Goal: Task Accomplishment & Management: Manage account settings

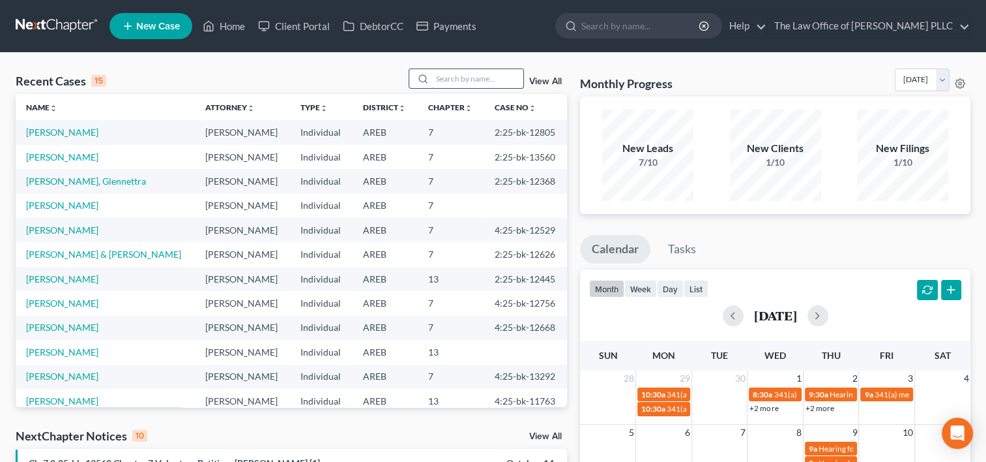
click at [462, 78] on input "search" at bounding box center [477, 78] width 91 height 19
click at [462, 78] on input "b" at bounding box center [477, 78] width 91 height 19
type input "burrell"
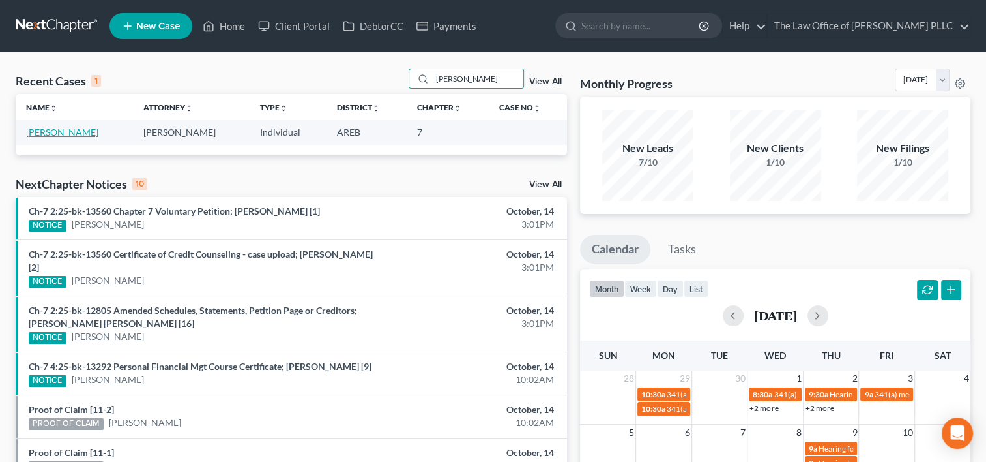
click at [81, 132] on link "[PERSON_NAME]" at bounding box center [62, 131] width 72 height 11
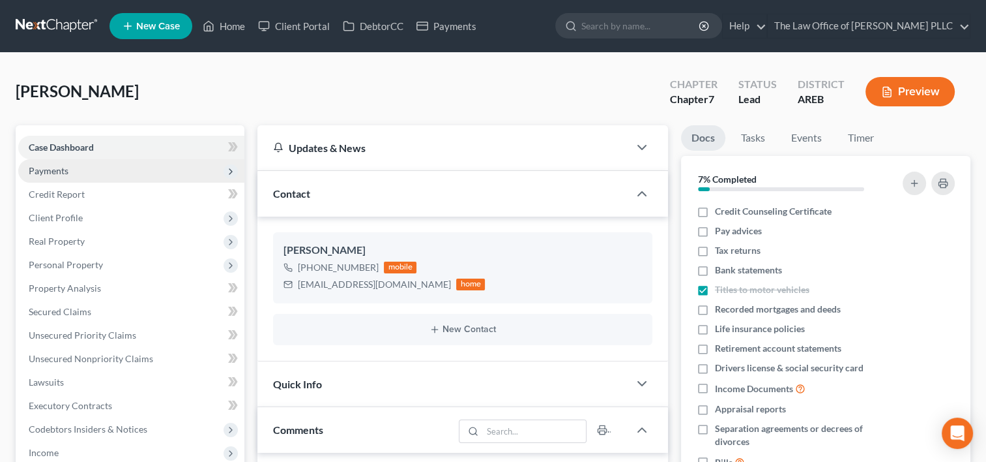
click at [85, 168] on span "Payments" at bounding box center [131, 170] width 226 height 23
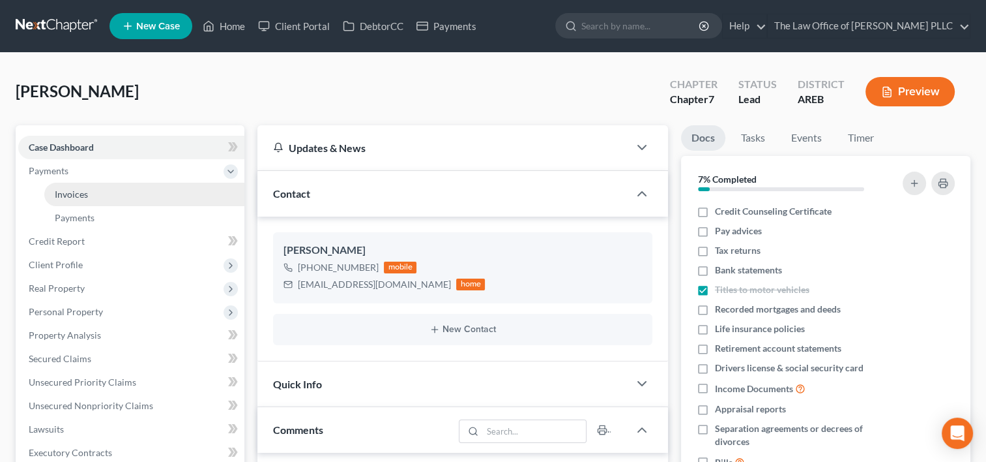
click at [90, 197] on link "Invoices" at bounding box center [144, 194] width 200 height 23
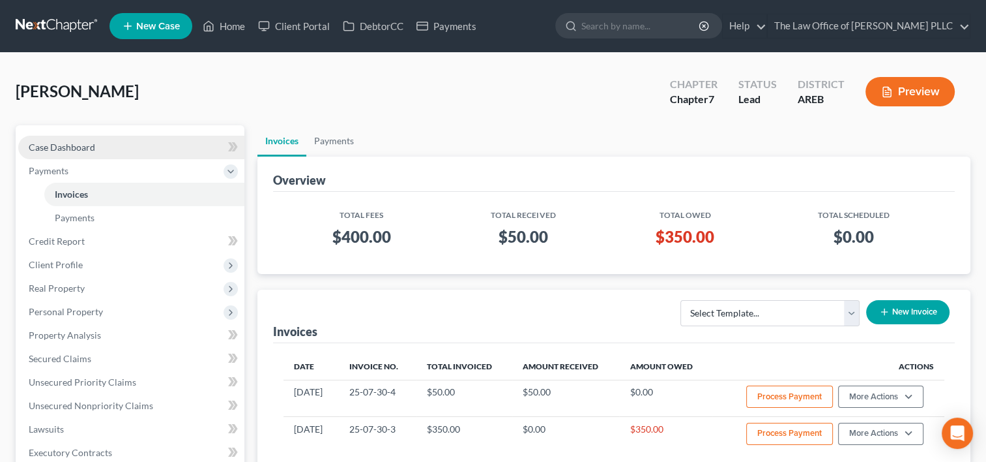
click at [94, 149] on span "Case Dashboard" at bounding box center [62, 146] width 67 height 11
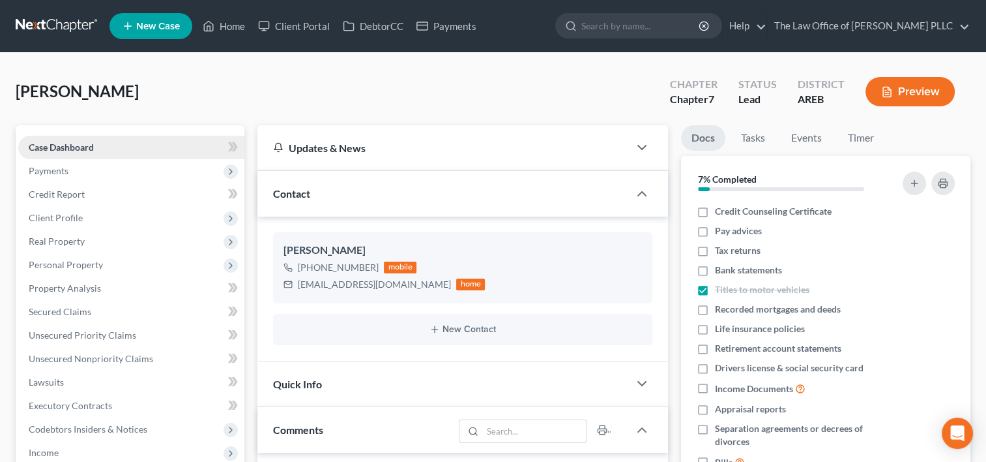
scroll to position [429, 0]
click at [77, 165] on span "Payments" at bounding box center [131, 170] width 226 height 23
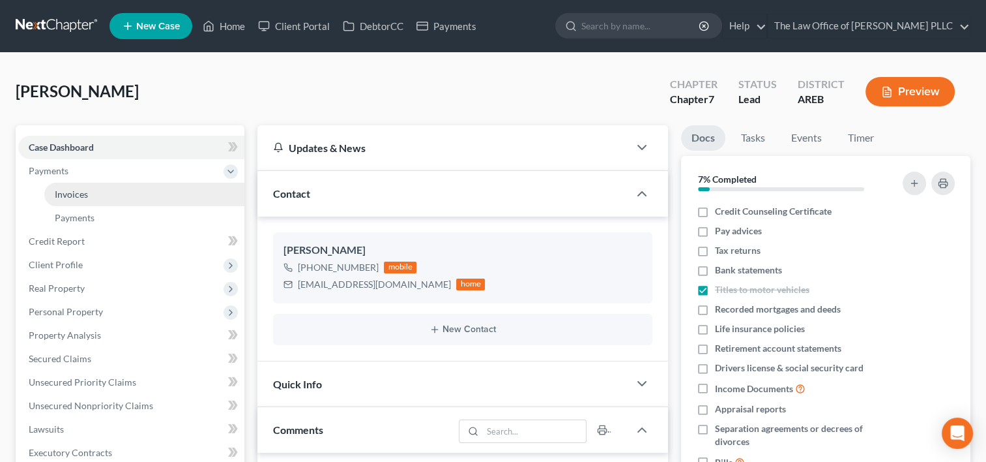
click at [95, 194] on link "Invoices" at bounding box center [144, 194] width 200 height 23
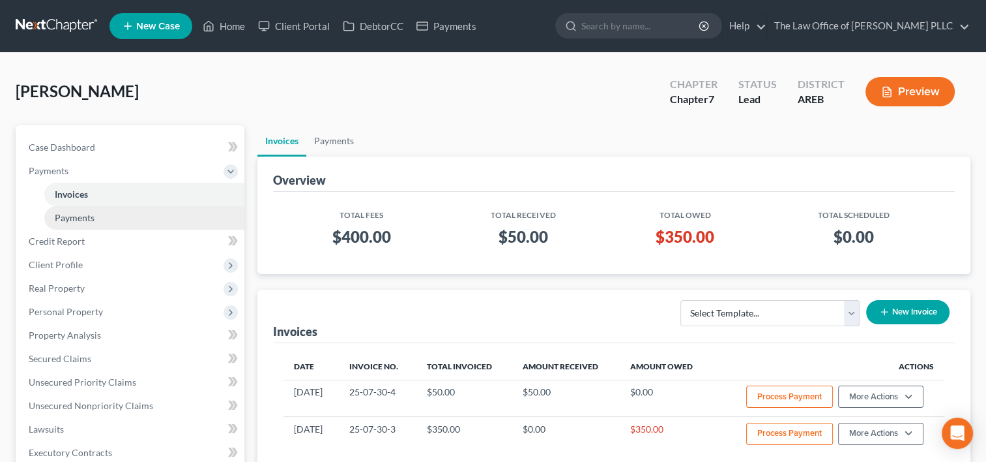
click at [93, 218] on span "Payments" at bounding box center [75, 217] width 40 height 11
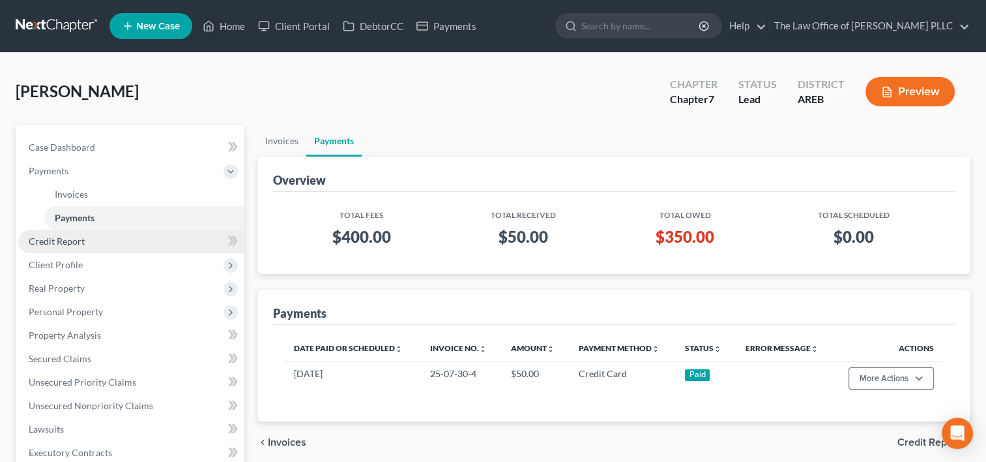
click at [87, 240] on link "Credit Report" at bounding box center [131, 240] width 226 height 23
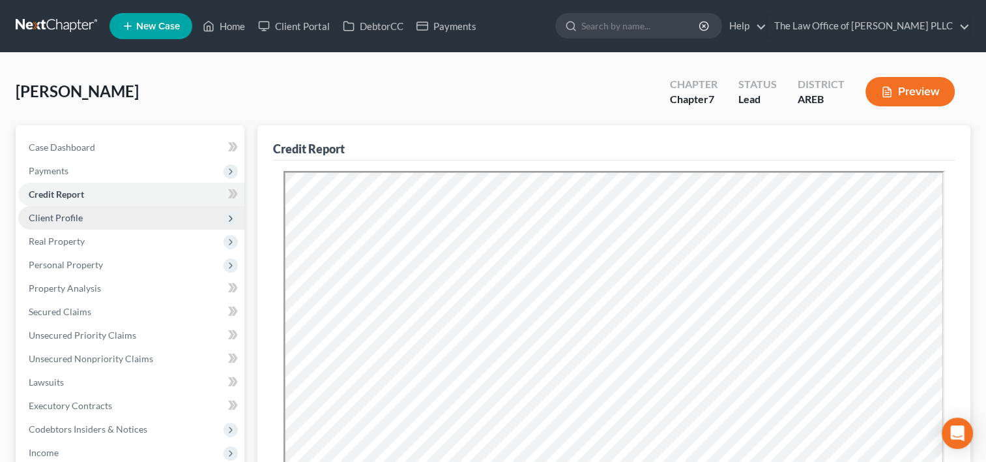
click at [83, 216] on span "Client Profile" at bounding box center [131, 217] width 226 height 23
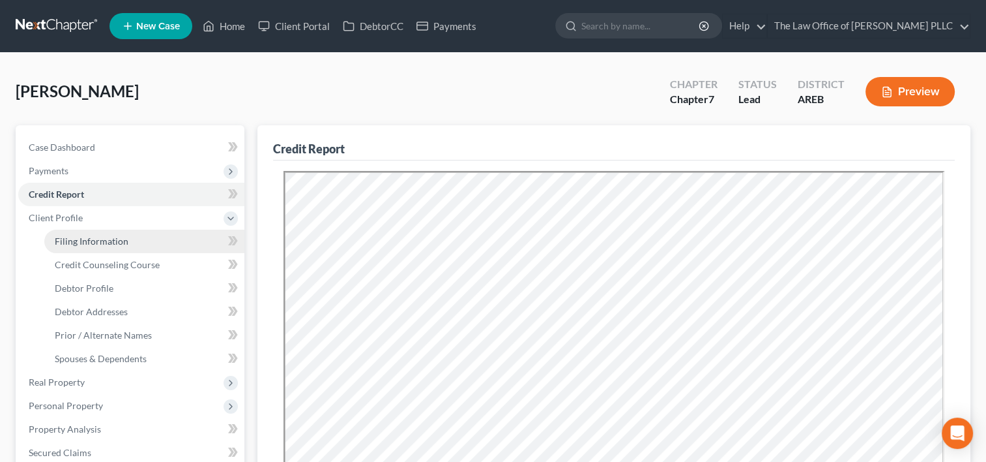
click at [88, 241] on span "Filing Information" at bounding box center [92, 240] width 74 height 11
select select "1"
select select "0"
select select "5"
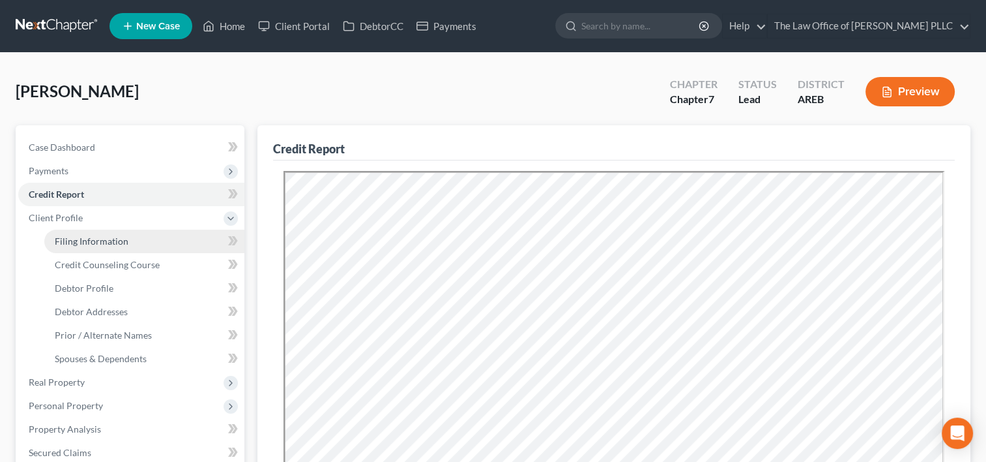
select select "0"
select select "2"
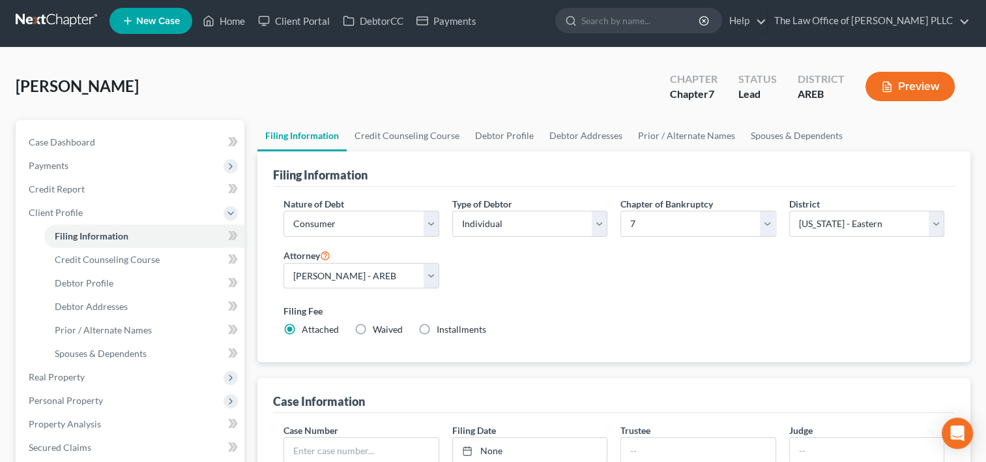
scroll to position [3, 0]
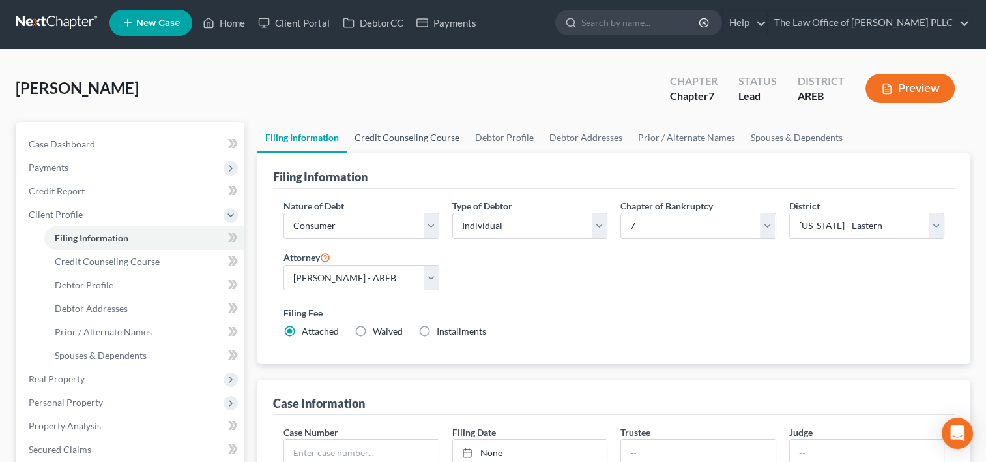
click at [416, 133] on link "Credit Counseling Course" at bounding box center [407, 137] width 121 height 31
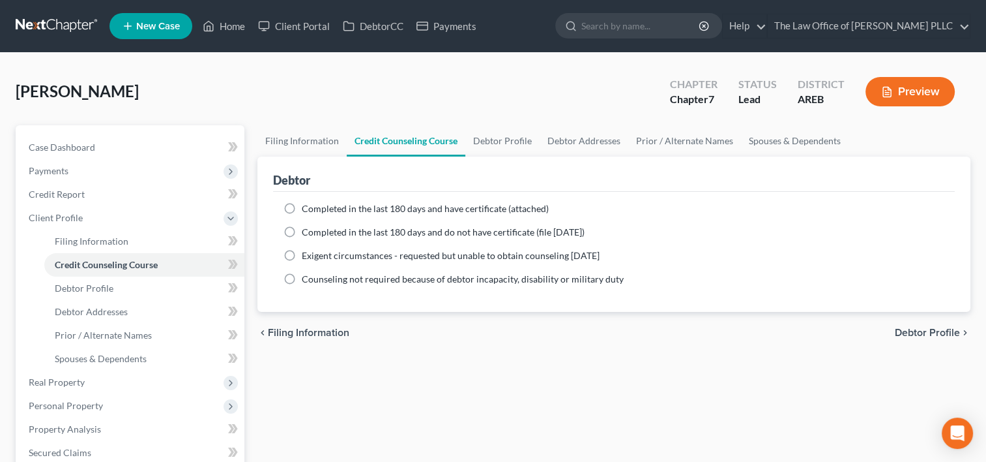
click at [302, 205] on label "Completed in the last 180 days and have certificate (attached)" at bounding box center [425, 208] width 247 height 13
click at [307, 205] on input "Completed in the last 180 days and have certificate (attached)" at bounding box center [311, 206] width 8 height 8
radio input "true"
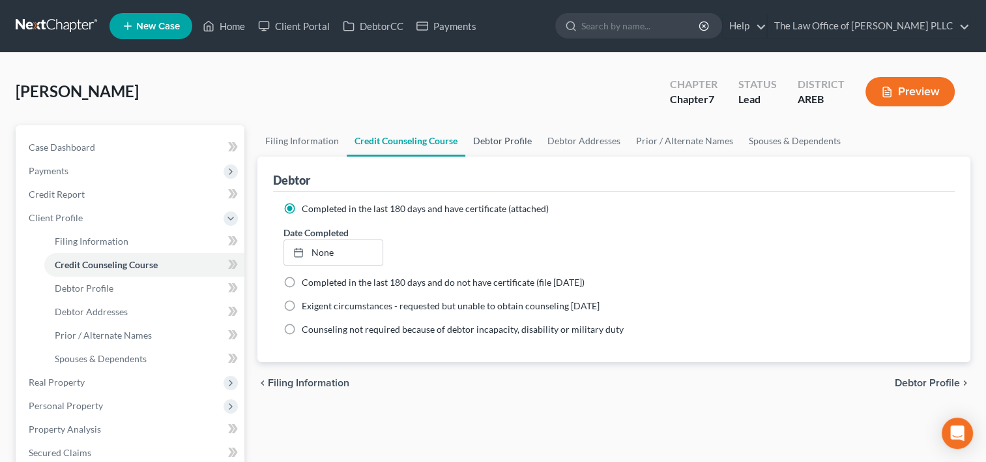
click at [507, 139] on link "Debtor Profile" at bounding box center [503, 140] width 74 height 31
select select "0"
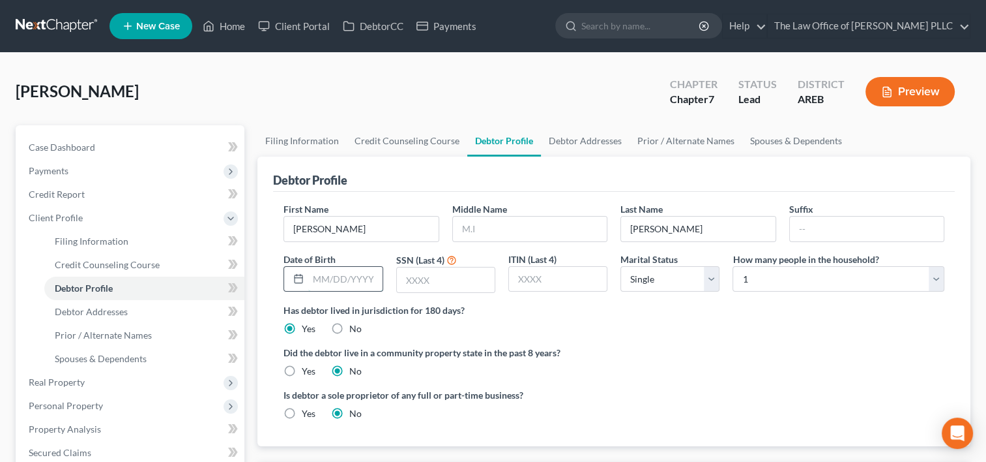
click at [331, 282] on input "text" at bounding box center [345, 279] width 74 height 25
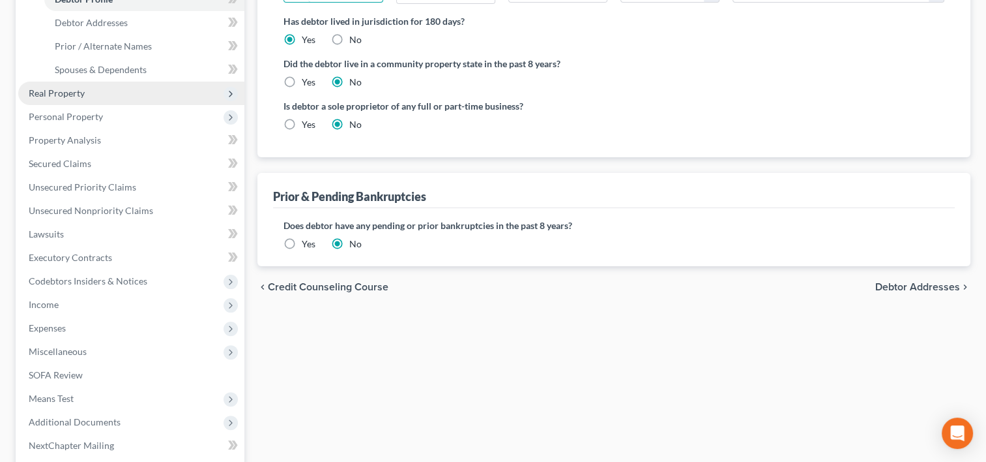
scroll to position [418, 0]
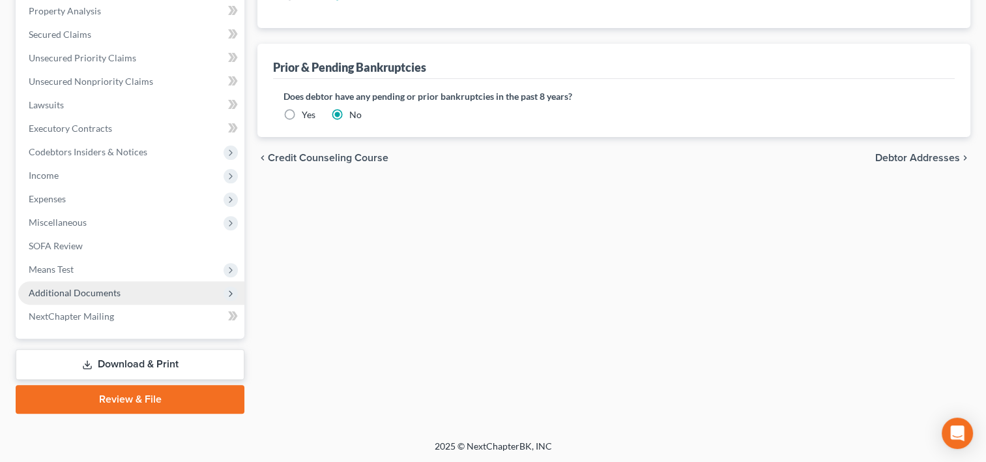
click at [122, 290] on span "Additional Documents" at bounding box center [131, 292] width 226 height 23
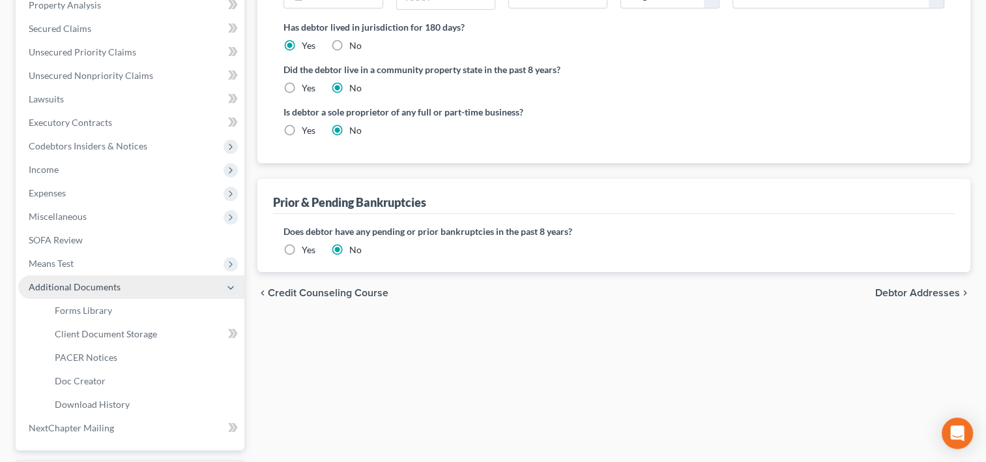
scroll to position [277, 0]
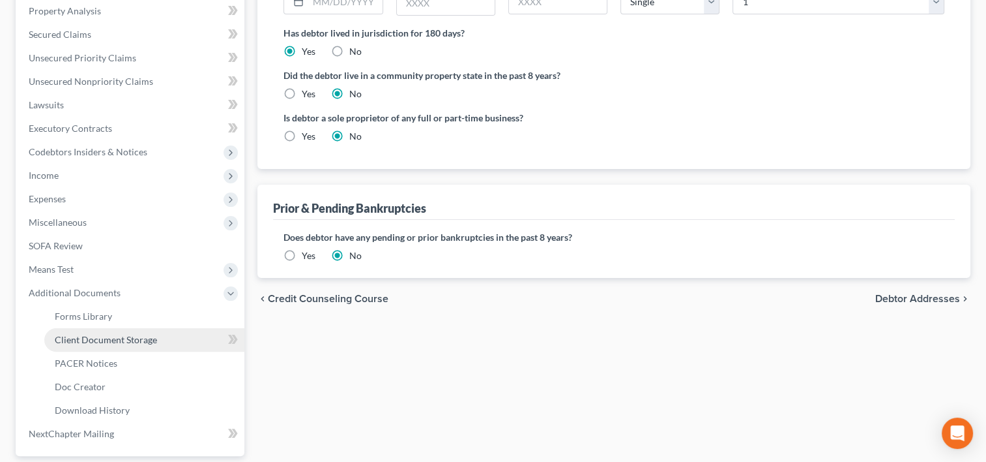
click at [100, 340] on span "Client Document Storage" at bounding box center [106, 339] width 102 height 11
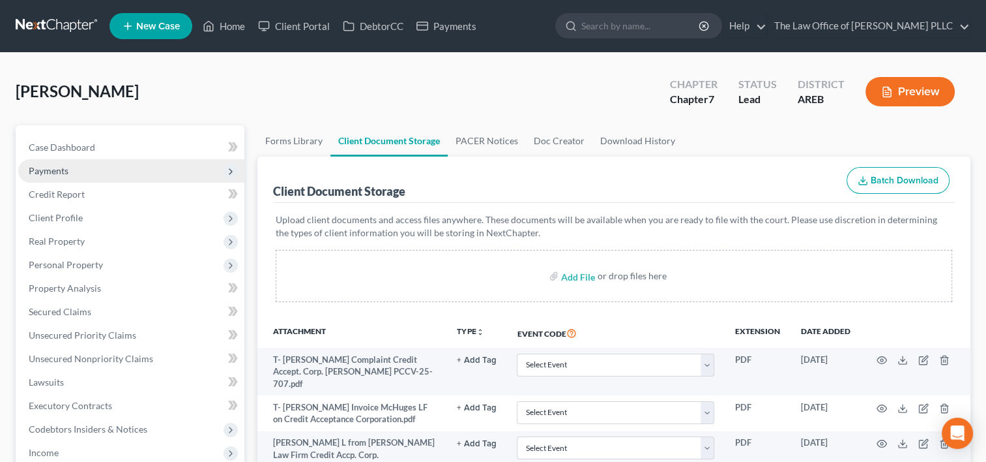
click at [81, 170] on span "Payments" at bounding box center [131, 170] width 226 height 23
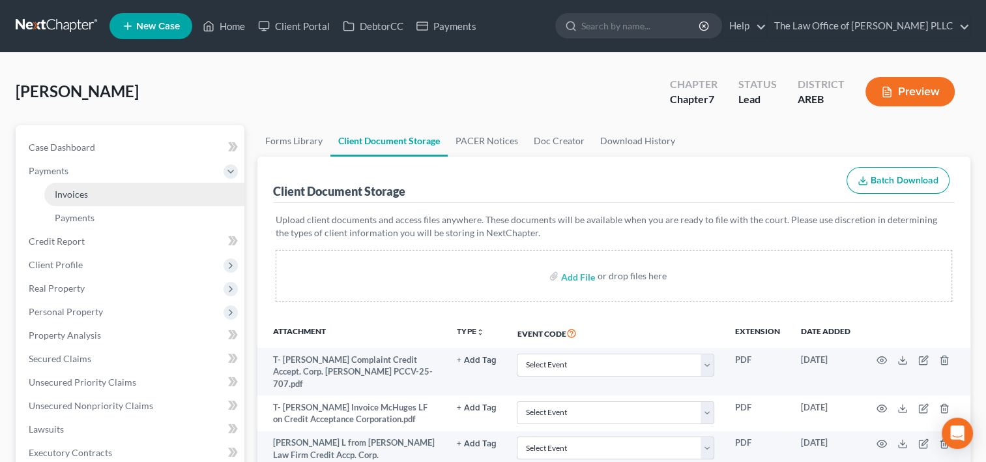
click at [87, 193] on link "Invoices" at bounding box center [144, 194] width 200 height 23
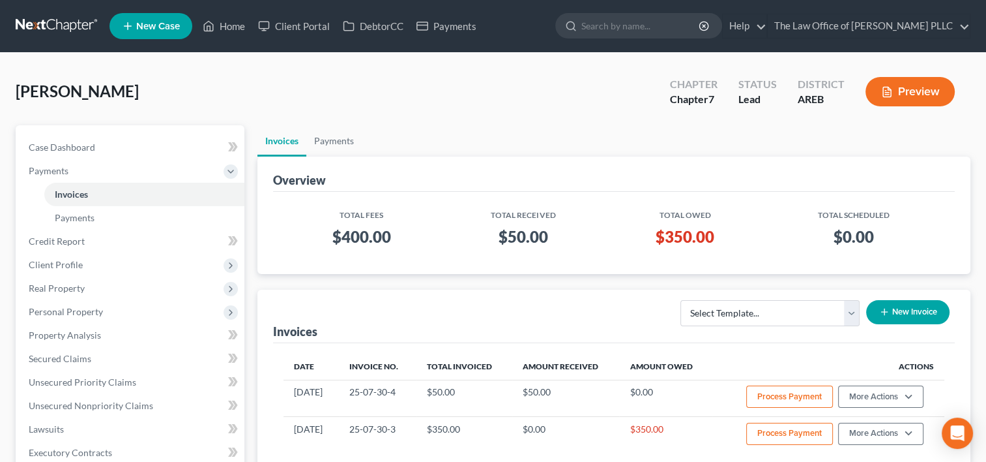
drag, startPoint x: 900, startPoint y: 394, endPoint x: 711, endPoint y: 356, distance: 193.5
click at [711, 356] on th "Amount Owed" at bounding box center [665, 366] width 93 height 26
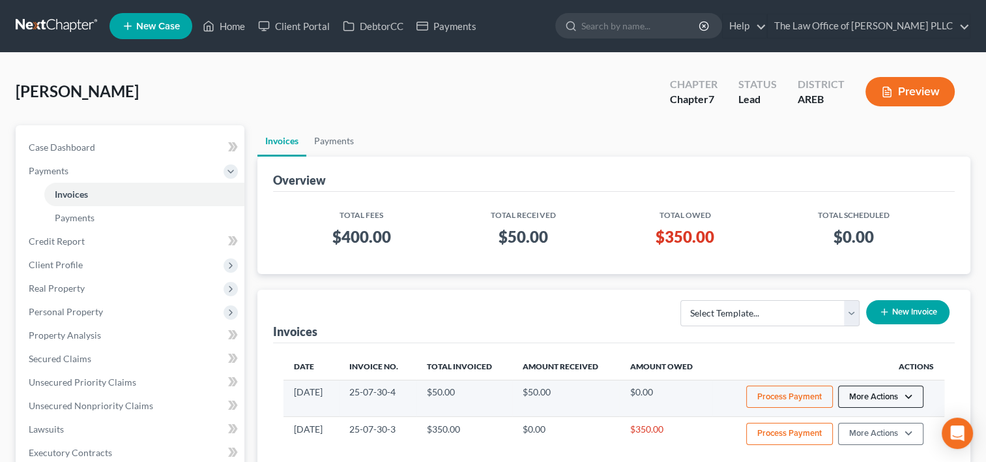
click at [871, 395] on button "More Actions" at bounding box center [880, 396] width 85 height 22
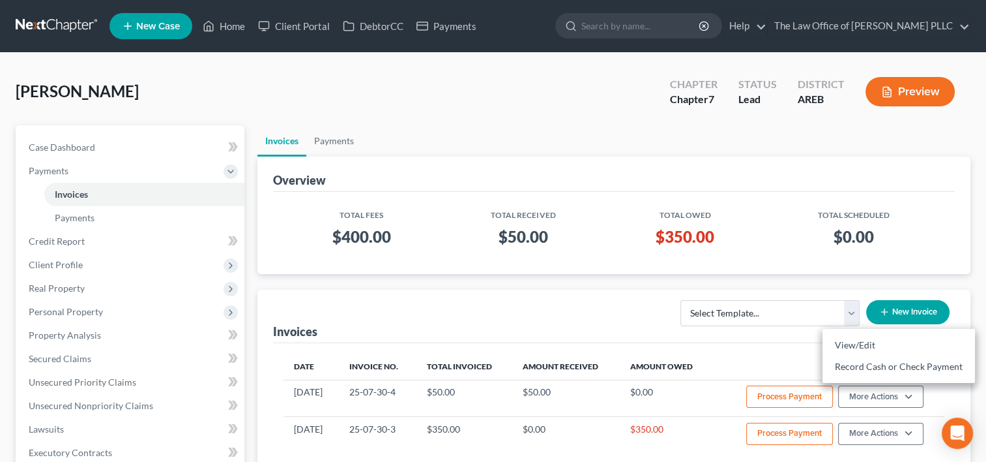
click at [790, 357] on th "Actions" at bounding box center [829, 366] width 232 height 26
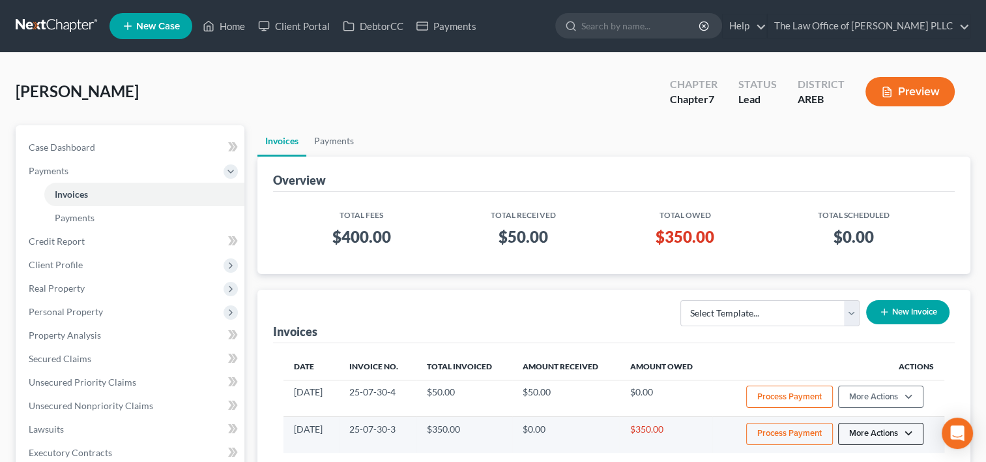
click at [898, 432] on button "More Actions" at bounding box center [880, 433] width 85 height 22
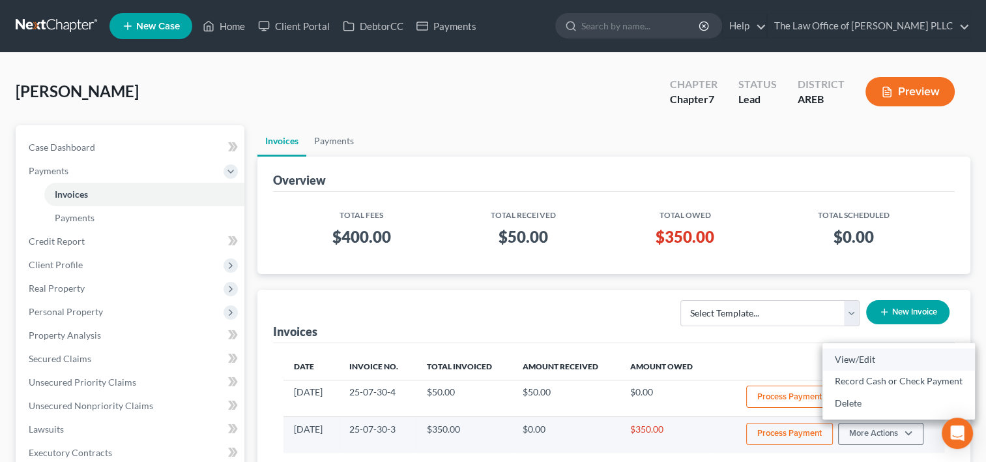
click at [859, 357] on link "View/Edit" at bounding box center [899, 359] width 153 height 22
select select "0"
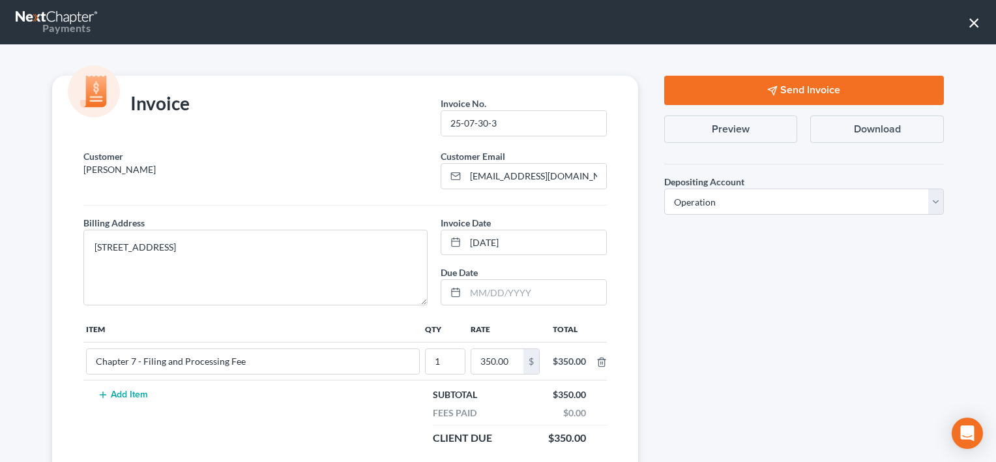
click at [790, 92] on button "Send Invoice" at bounding box center [804, 90] width 280 height 29
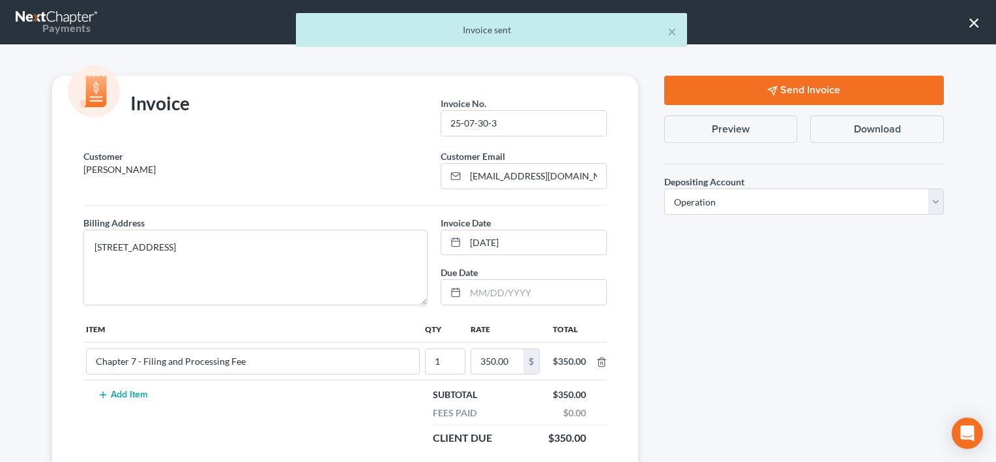
click at [975, 25] on div "× Invoice sent" at bounding box center [491, 33] width 996 height 40
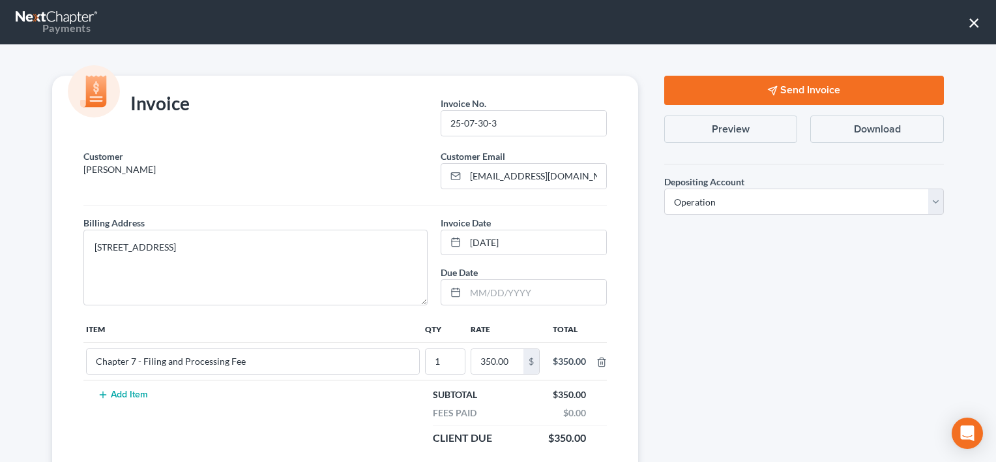
click at [971, 20] on button "×" at bounding box center [974, 22] width 12 height 21
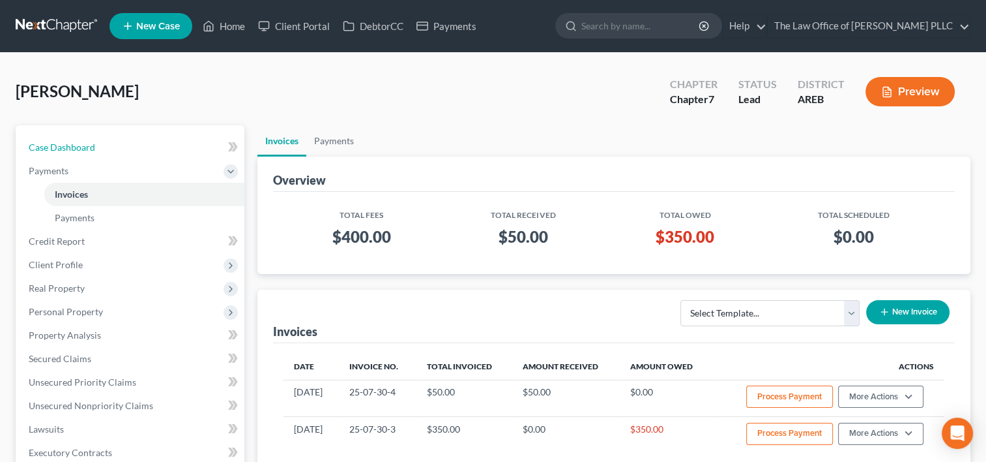
click at [102, 143] on link "Case Dashboard" at bounding box center [131, 147] width 226 height 23
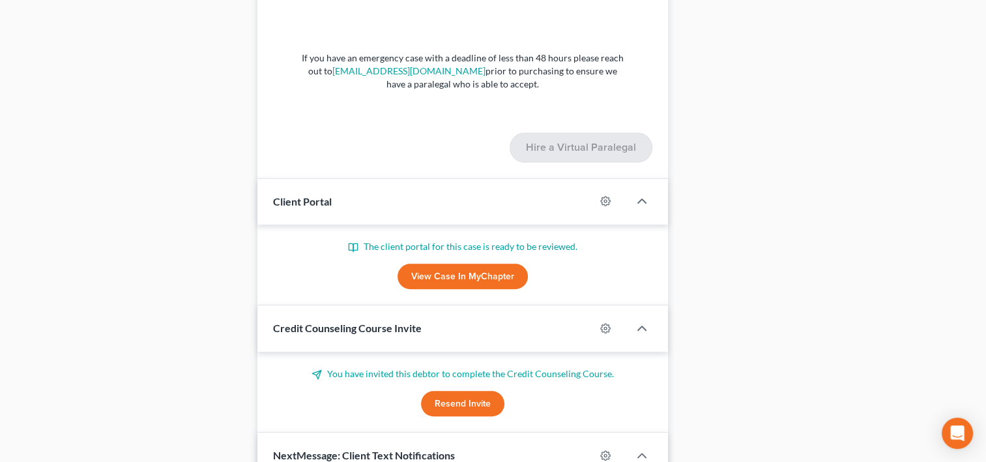
scroll to position [1267, 0]
click at [481, 265] on link "View Case in MyChapter" at bounding box center [463, 276] width 130 height 26
click at [365, 256] on div "The client portal for this case is ready to be reviewed. View Case in MyChapter" at bounding box center [462, 264] width 379 height 50
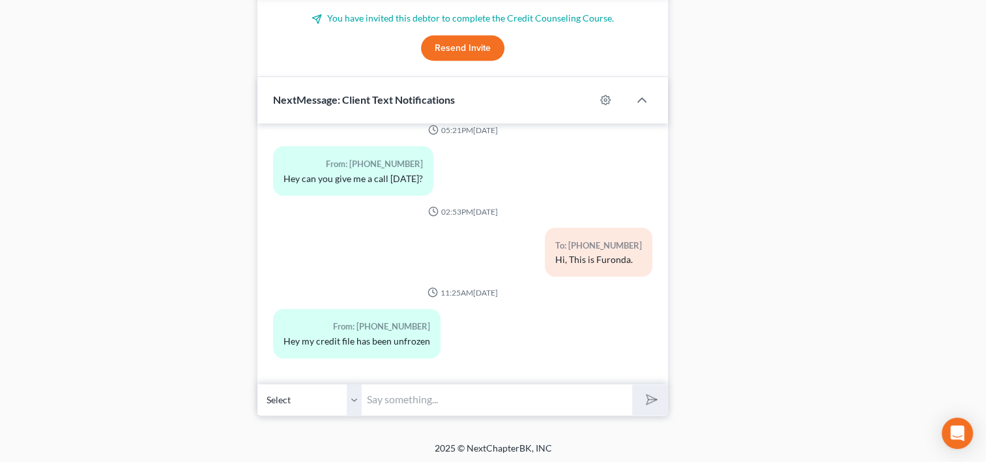
click at [458, 392] on input "text" at bounding box center [497, 399] width 271 height 32
type input "It was great talking to you. For your convenience, you can text your questions …"
click at [647, 394] on polygon "submit" at bounding box center [650, 399] width 16 height 16
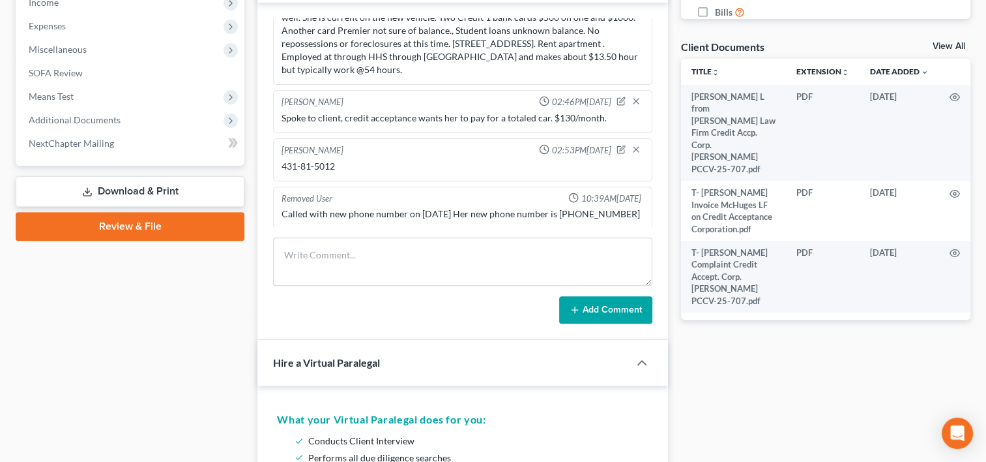
scroll to position [444, 0]
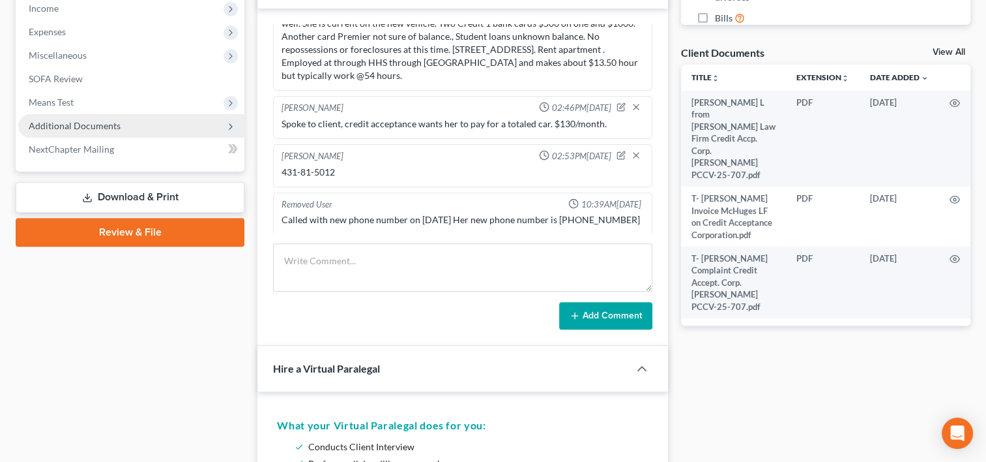
click at [97, 126] on span "Additional Documents" at bounding box center [75, 125] width 92 height 11
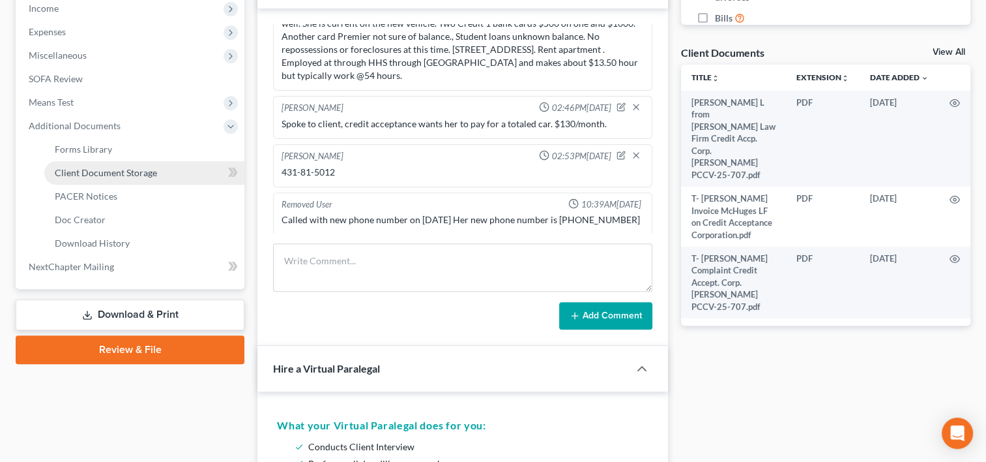
click at [116, 173] on span "Client Document Storage" at bounding box center [106, 172] width 102 height 11
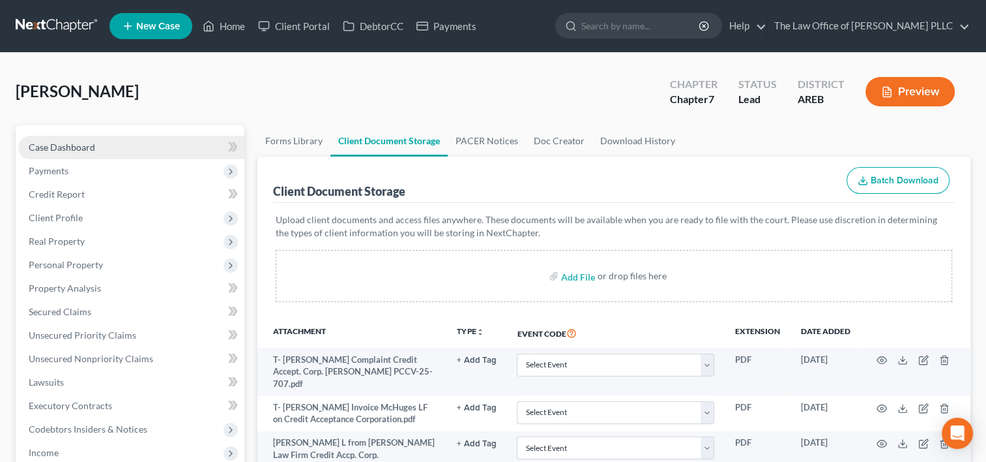
click at [159, 141] on link "Case Dashboard" at bounding box center [131, 147] width 226 height 23
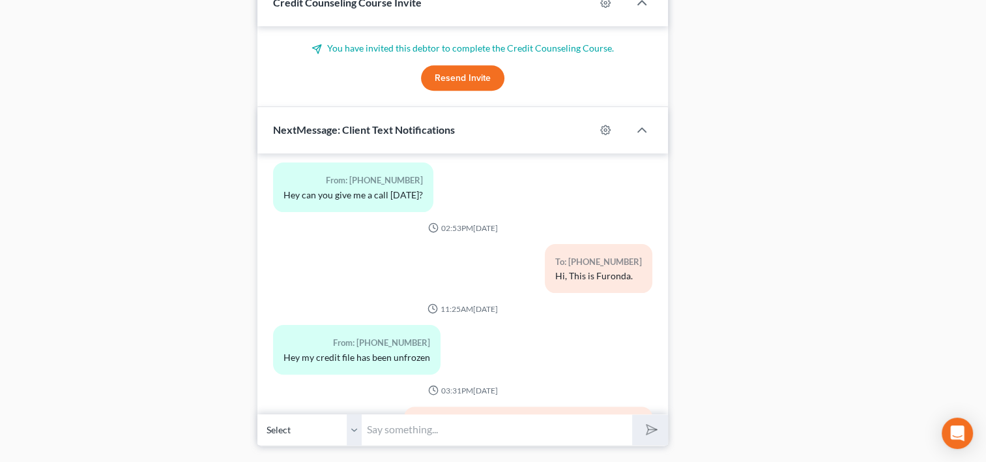
scroll to position [429, 0]
click at [467, 74] on button "Resend Invite" at bounding box center [462, 78] width 83 height 26
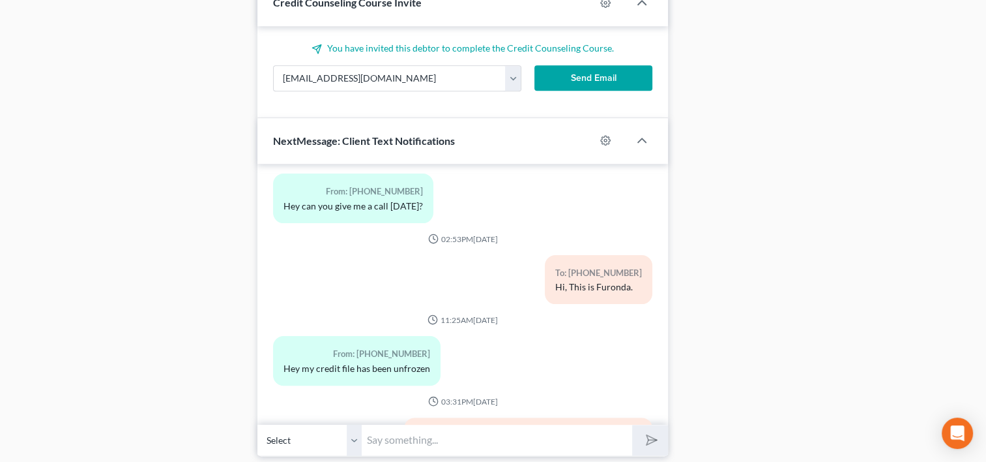
click at [591, 74] on button "Send Email" at bounding box center [594, 78] width 118 height 26
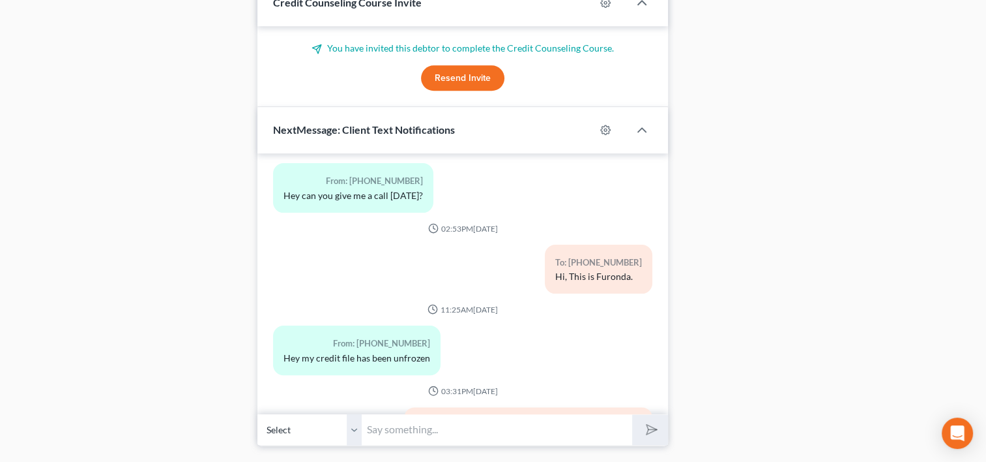
scroll to position [1622, 0]
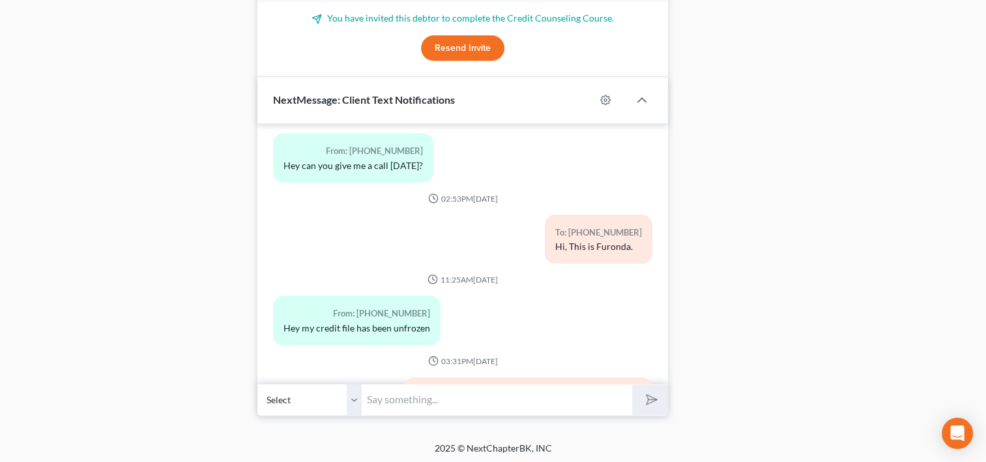
click at [505, 403] on input "text" at bounding box center [497, 399] width 271 height 32
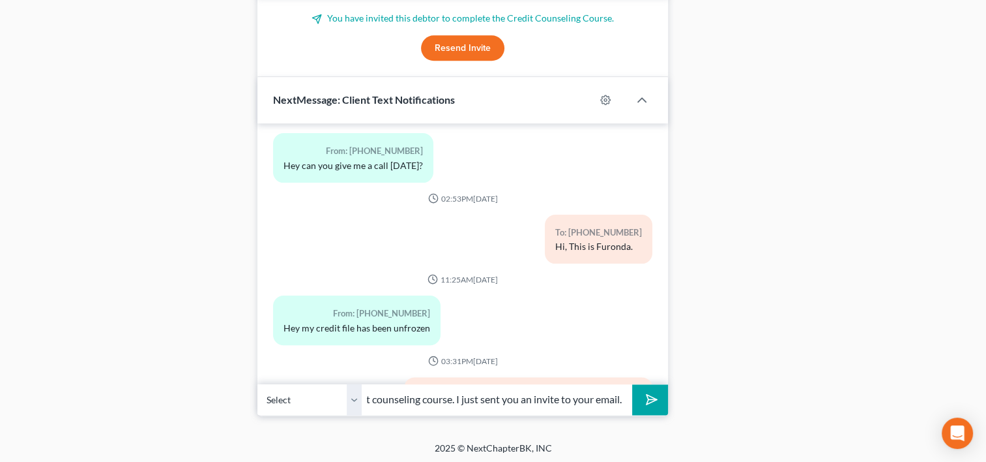
scroll to position [0, 159]
type input "We also need you to take the credit counseling course. I just sent you an invit…"
click at [662, 391] on button "submit" at bounding box center [650, 399] width 36 height 31
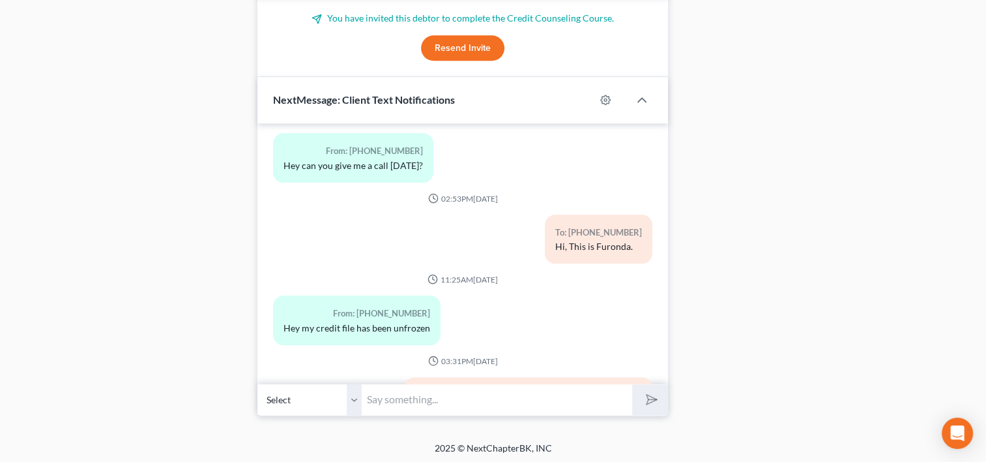
scroll to position [596, 0]
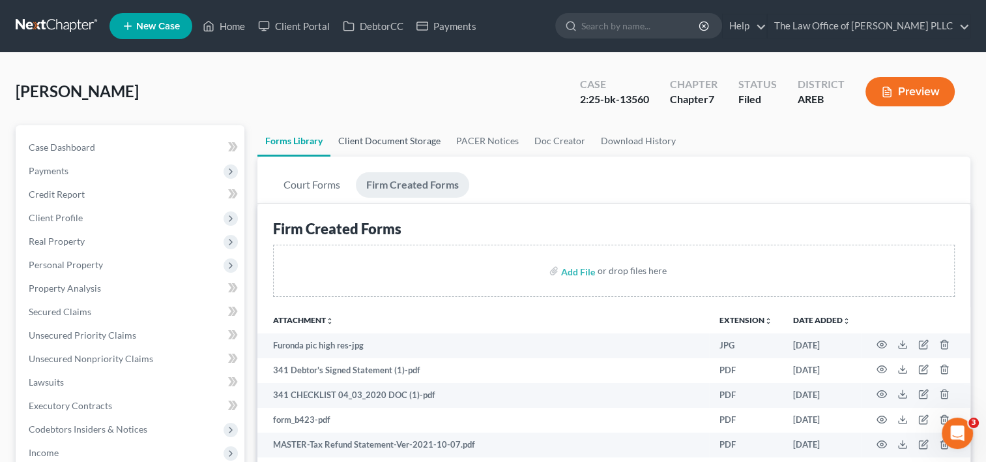
click at [414, 136] on link "Client Document Storage" at bounding box center [390, 140] width 118 height 31
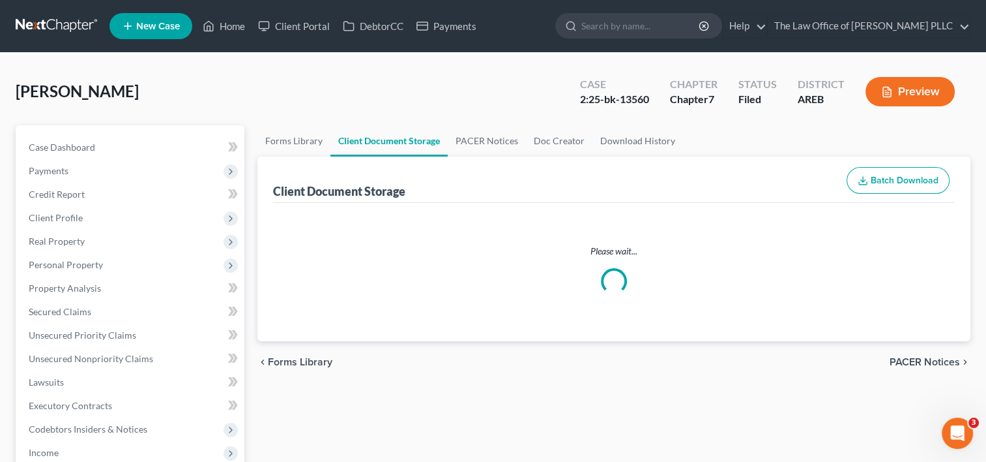
select select "0"
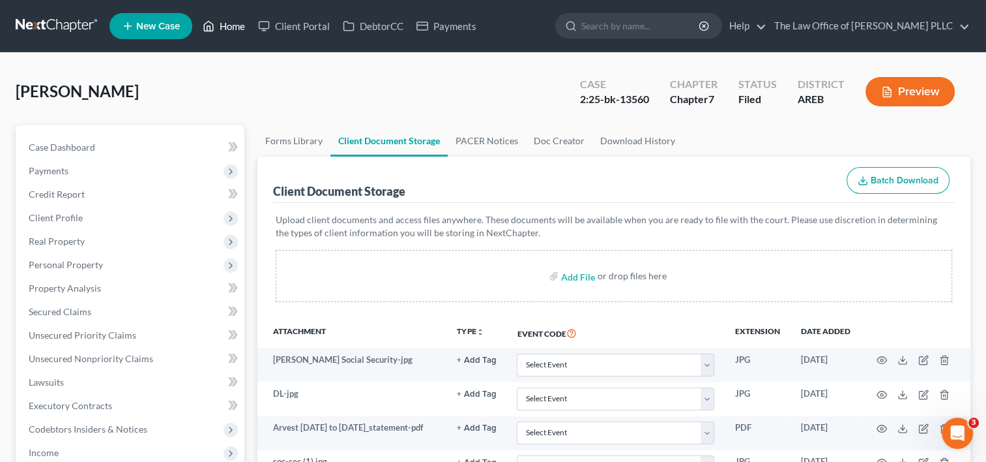
click at [220, 26] on link "Home" at bounding box center [223, 25] width 55 height 23
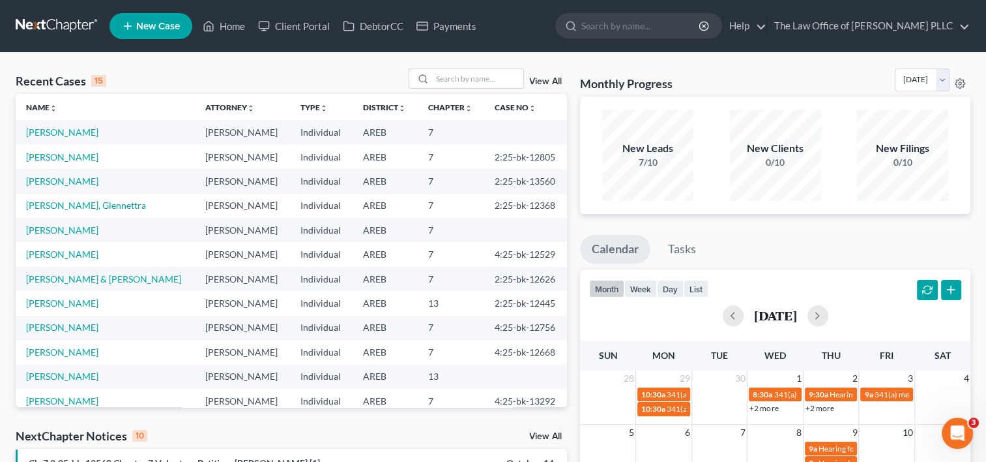
click at [548, 82] on link "View All" at bounding box center [545, 81] width 33 height 9
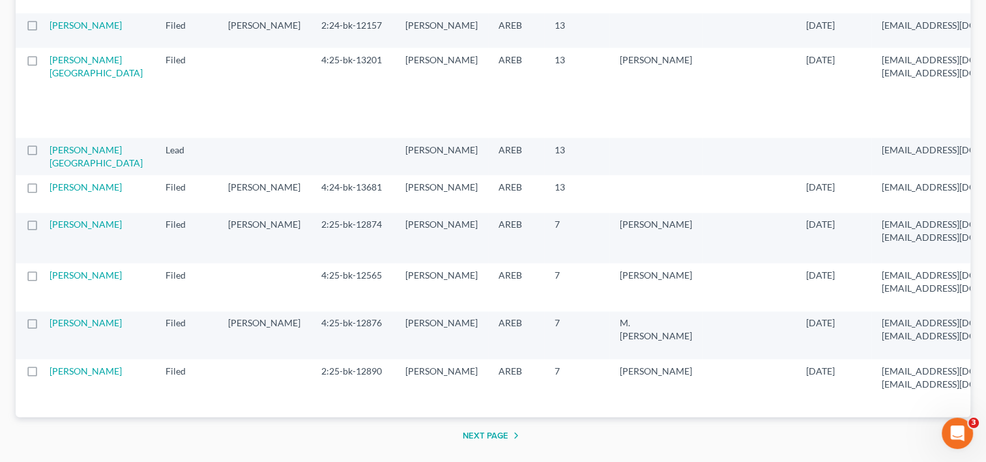
scroll to position [1910, 0]
select select "6"
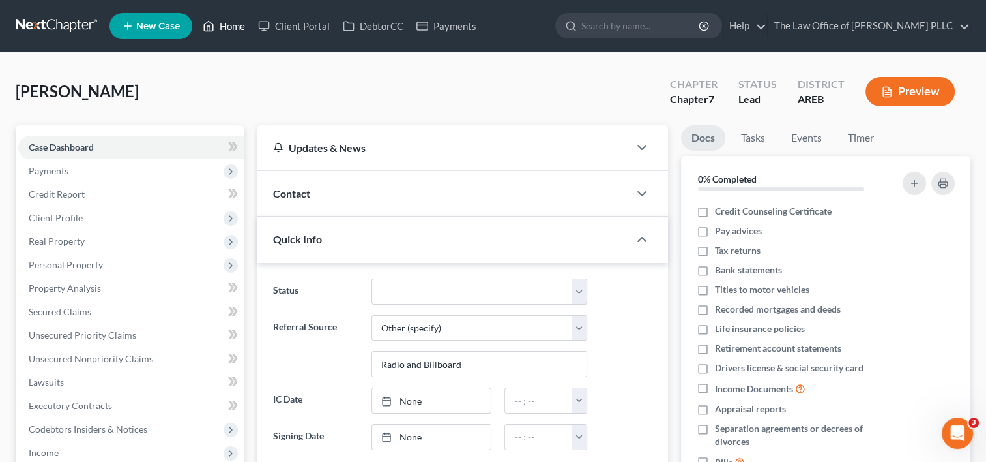
click at [228, 21] on link "Home" at bounding box center [223, 25] width 55 height 23
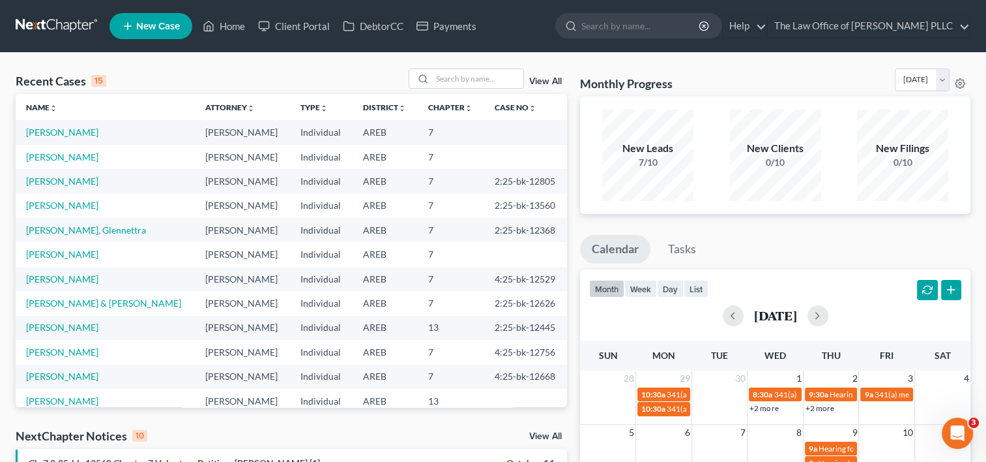
click at [542, 78] on link "View All" at bounding box center [545, 81] width 33 height 9
